Goal: Find specific page/section: Find specific page/section

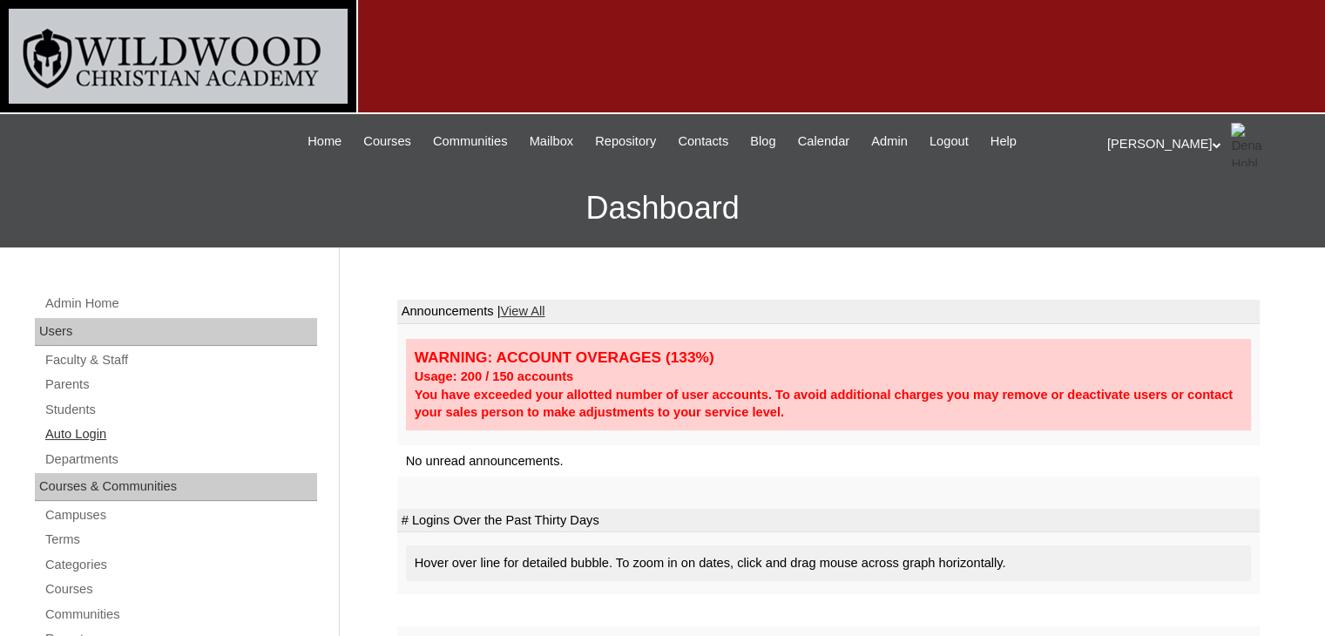
click at [78, 430] on link "Auto Login" at bounding box center [181, 434] width 274 height 22
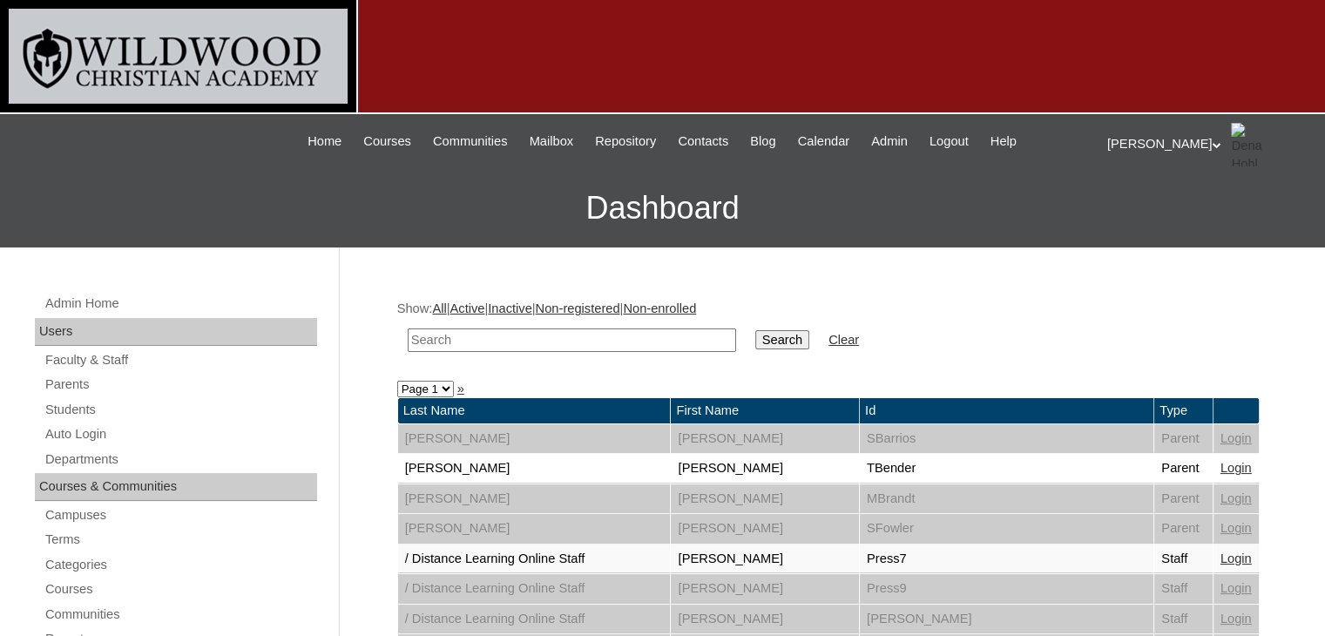
click at [467, 339] on input "text" at bounding box center [572, 340] width 328 height 24
type input "hammock"
click at [755, 344] on input "Search" at bounding box center [782, 339] width 54 height 19
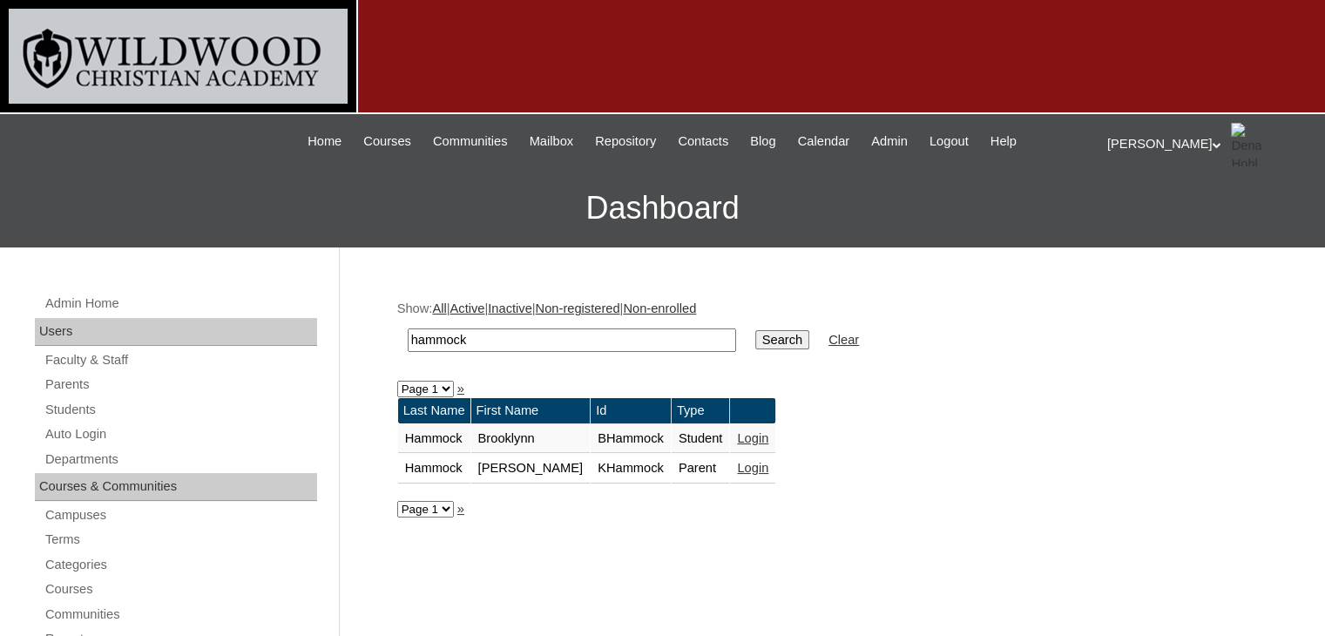
click at [737, 468] on link "Login" at bounding box center [752, 468] width 31 height 14
